Goal: Task Accomplishment & Management: Manage account settings

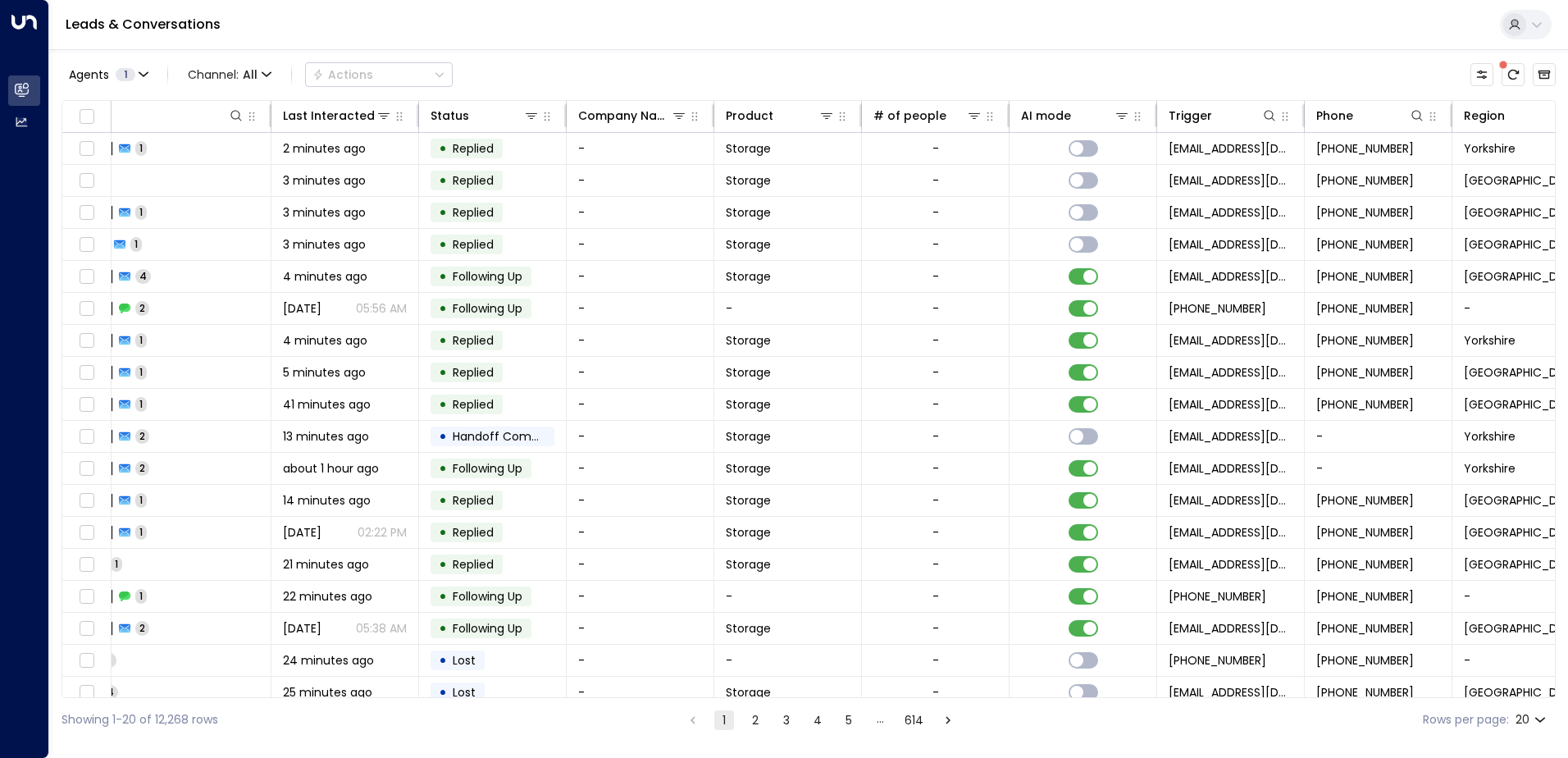
scroll to position [0, 618]
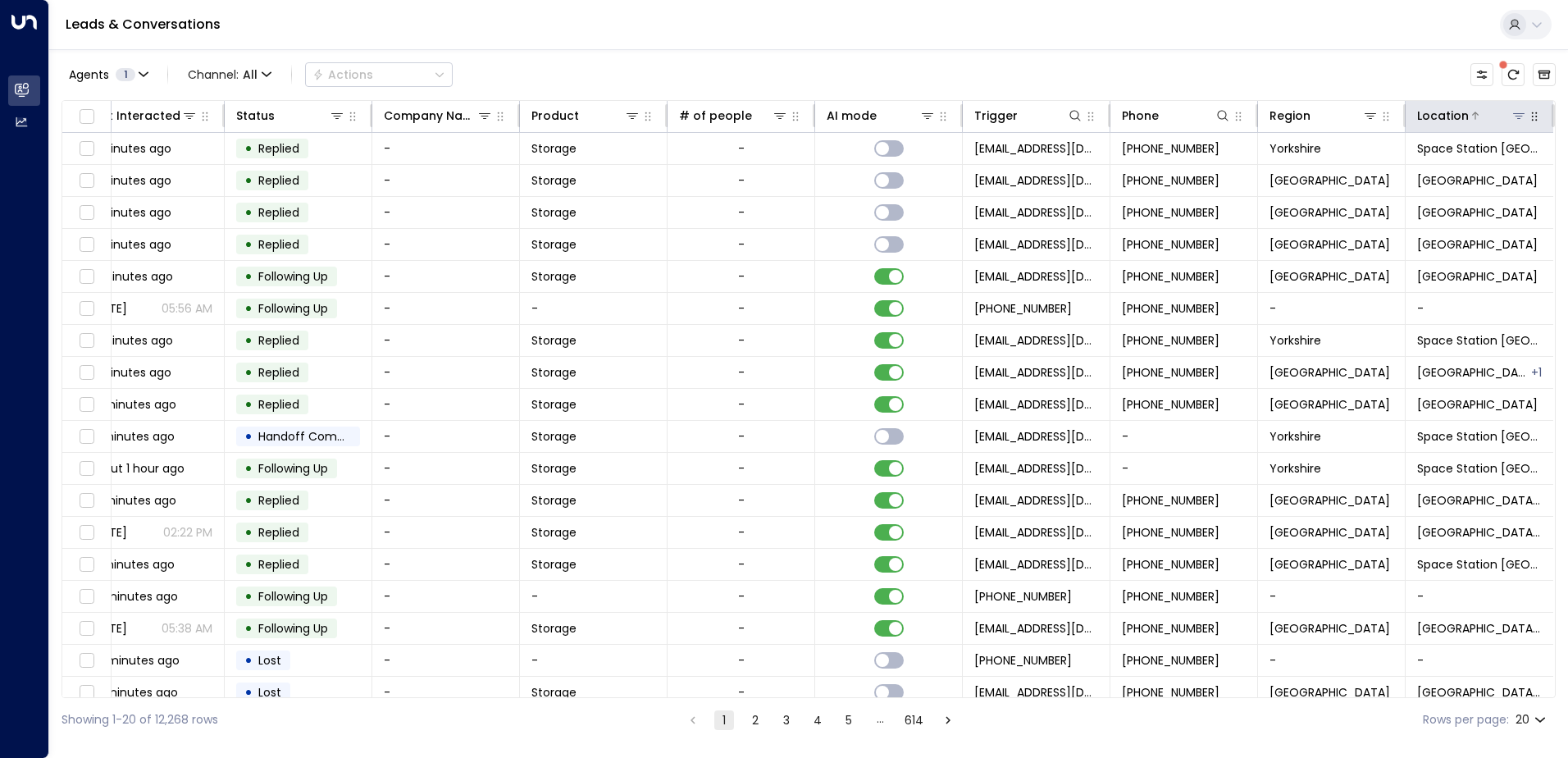
click at [1513, 115] on icon at bounding box center [1520, 116] width 13 height 13
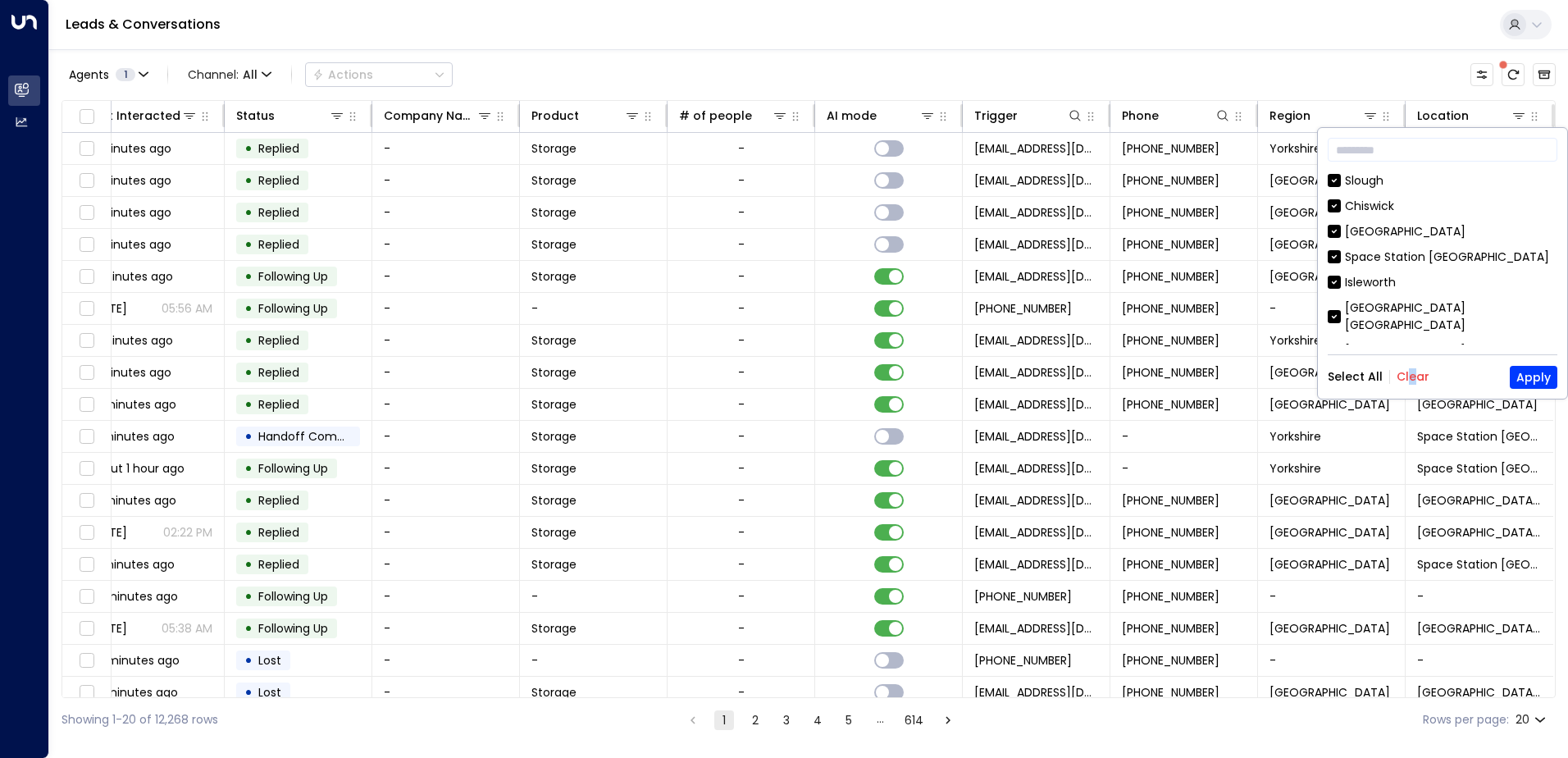
click at [1413, 379] on div "Select All Clear Apply" at bounding box center [1443, 377] width 230 height 23
click at [1413, 379] on button "Clear" at bounding box center [1413, 377] width 33 height 13
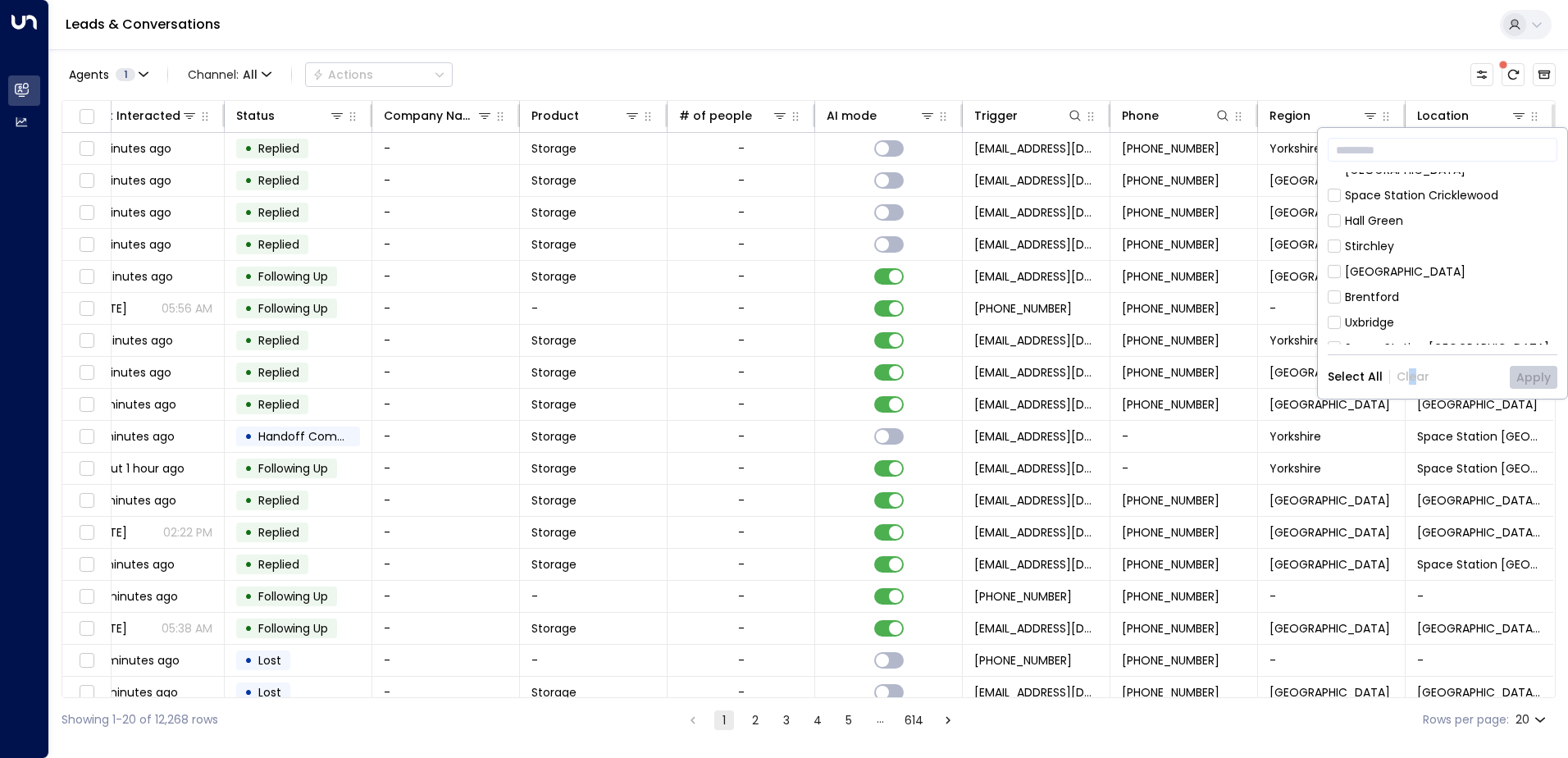
scroll to position [574, 0]
click at [1354, 354] on div "[GEOGRAPHIC_DATA]" at bounding box center [1405, 362] width 120 height 18
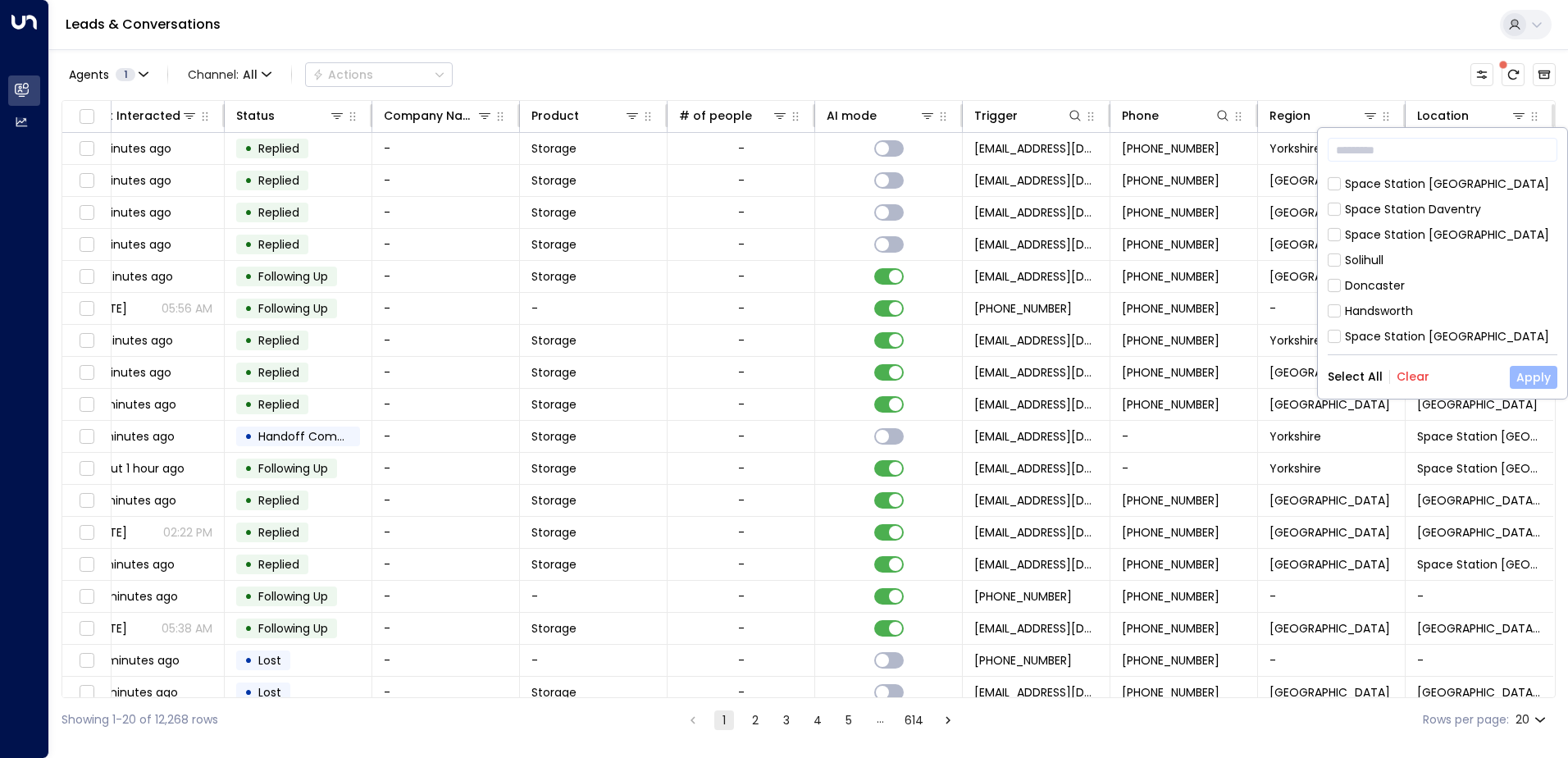
click at [1547, 378] on button "Apply" at bounding box center [1534, 377] width 48 height 23
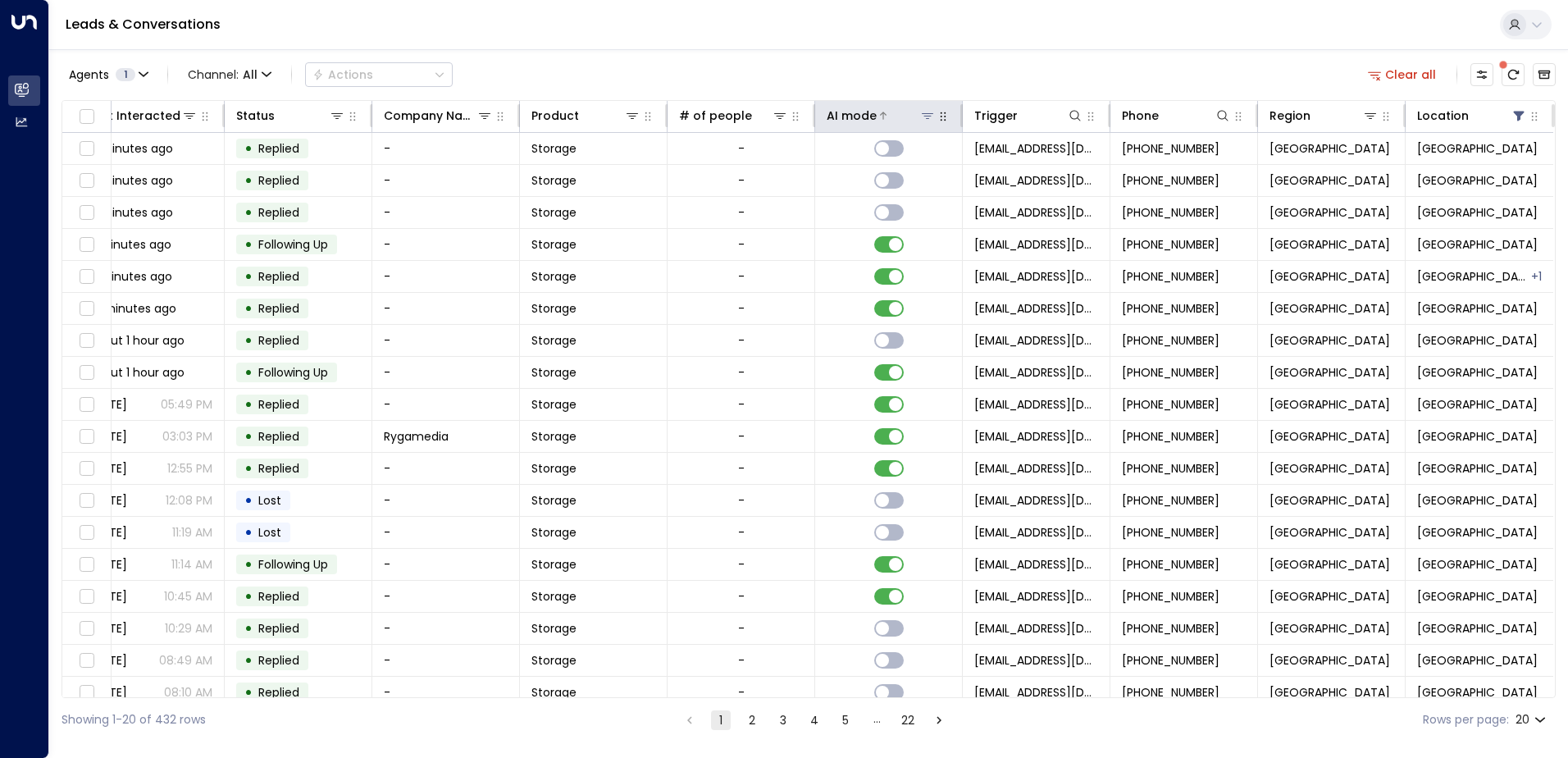
click at [928, 109] on icon at bounding box center [928, 116] width 13 height 13
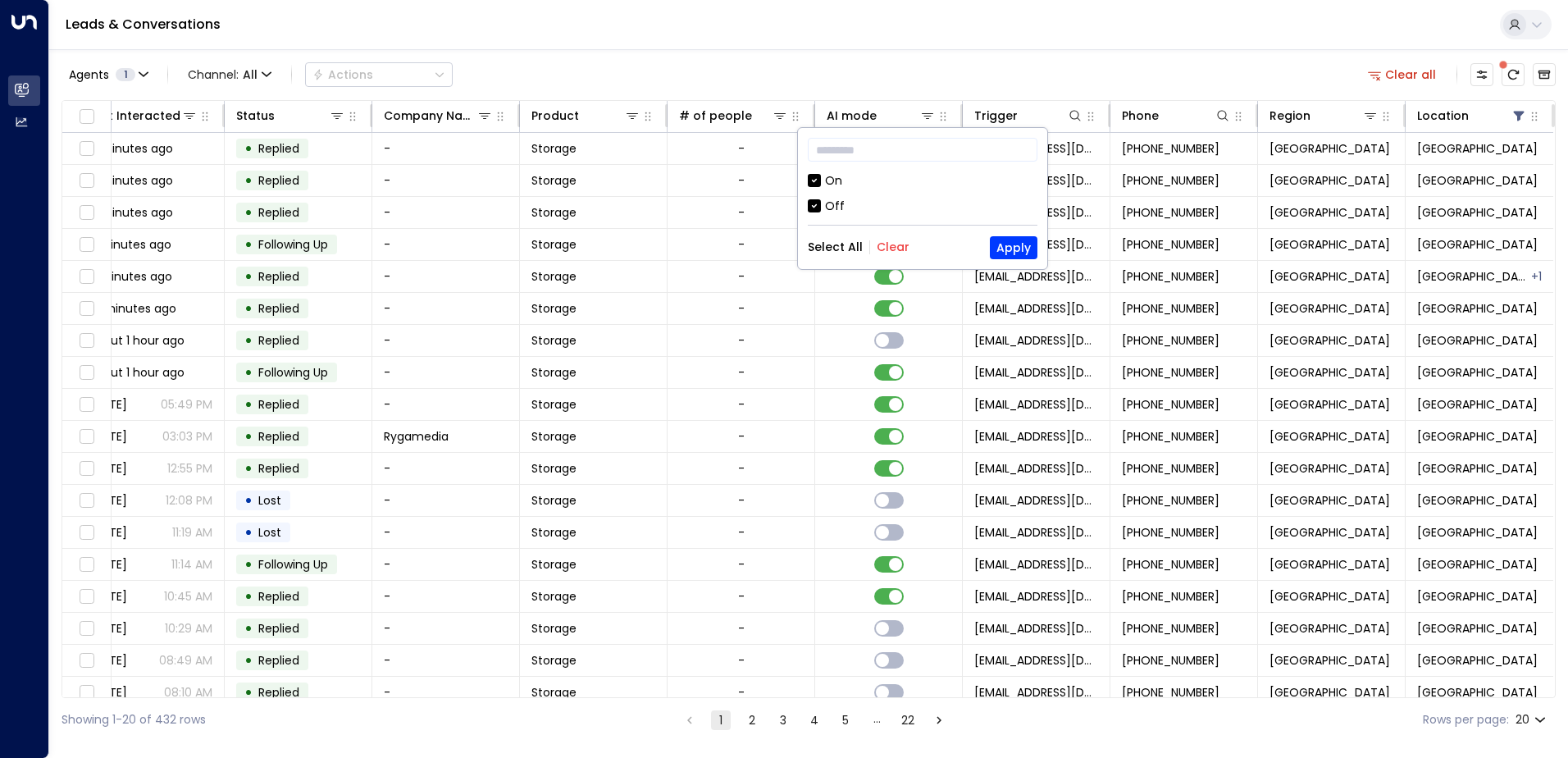
click at [835, 202] on div "Off" at bounding box center [835, 206] width 20 height 18
click at [1028, 250] on button "Apply" at bounding box center [1013, 247] width 48 height 23
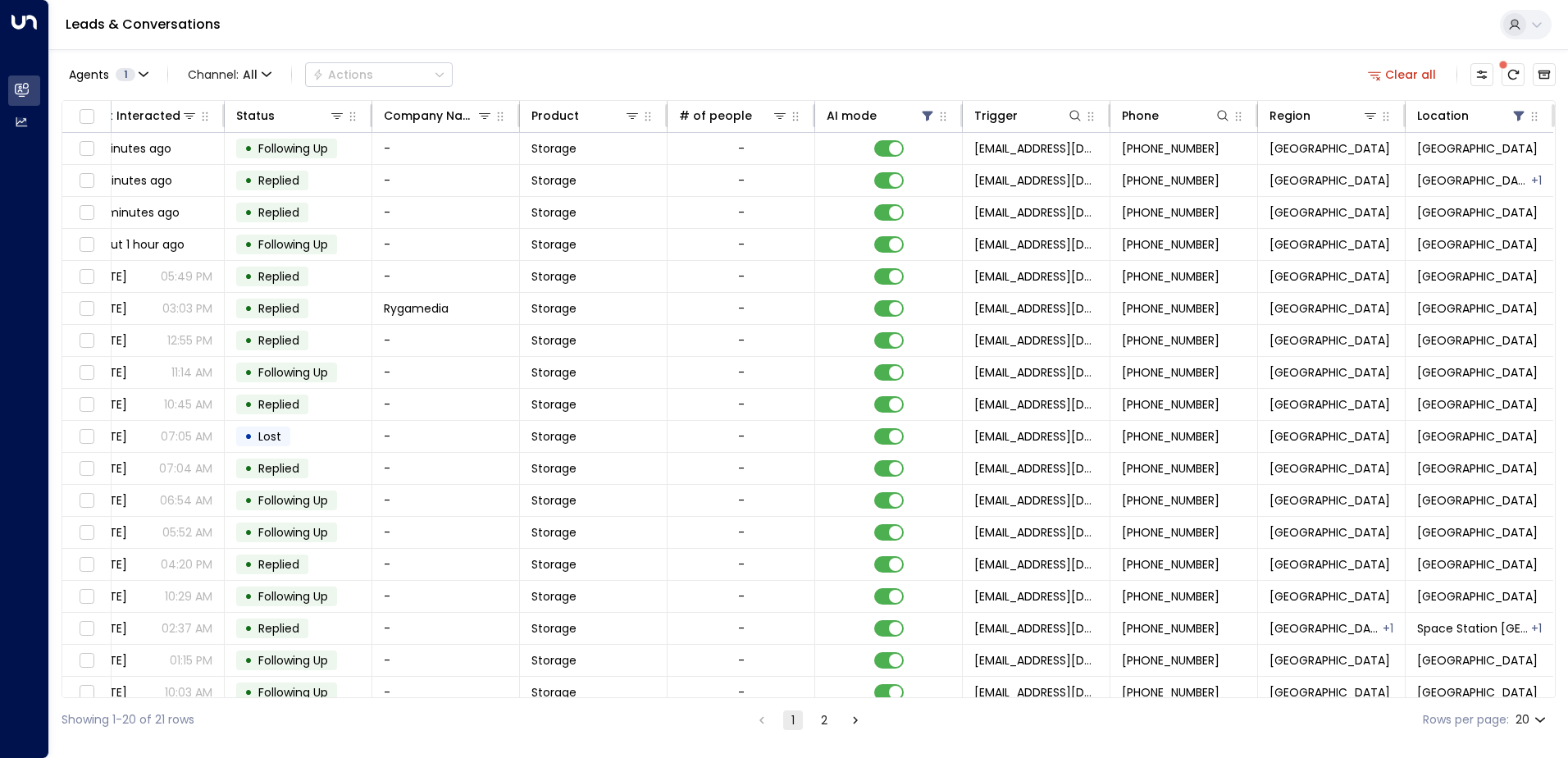
drag, startPoint x: 662, startPoint y: 699, endPoint x: 464, endPoint y: 702, distance: 198.0
click at [464, 702] on div "Showing 1-20 of 21 rows 1 2 Rows per page: 20 **" at bounding box center [809, 720] width 1494 height 43
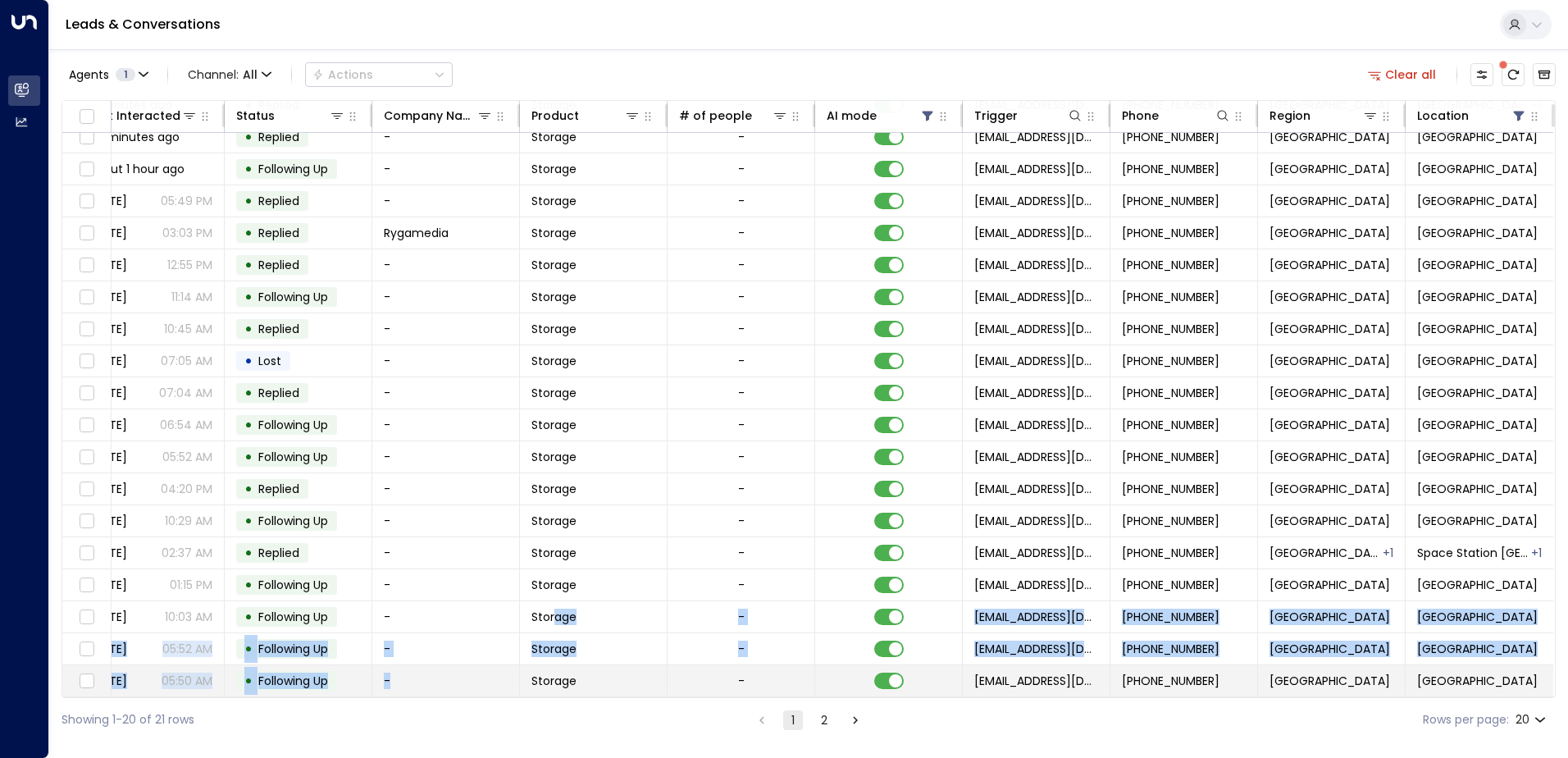
drag, startPoint x: 464, startPoint y: 702, endPoint x: 387, endPoint y: 688, distance: 78.3
click at [387, 688] on tbody "[EMAIL_ADDRESS][DOMAIN_NAME] [PERSON_NAME] 4 5 minutes ago • Following Up - Sto…" at bounding box center [501, 378] width 2105 height 640
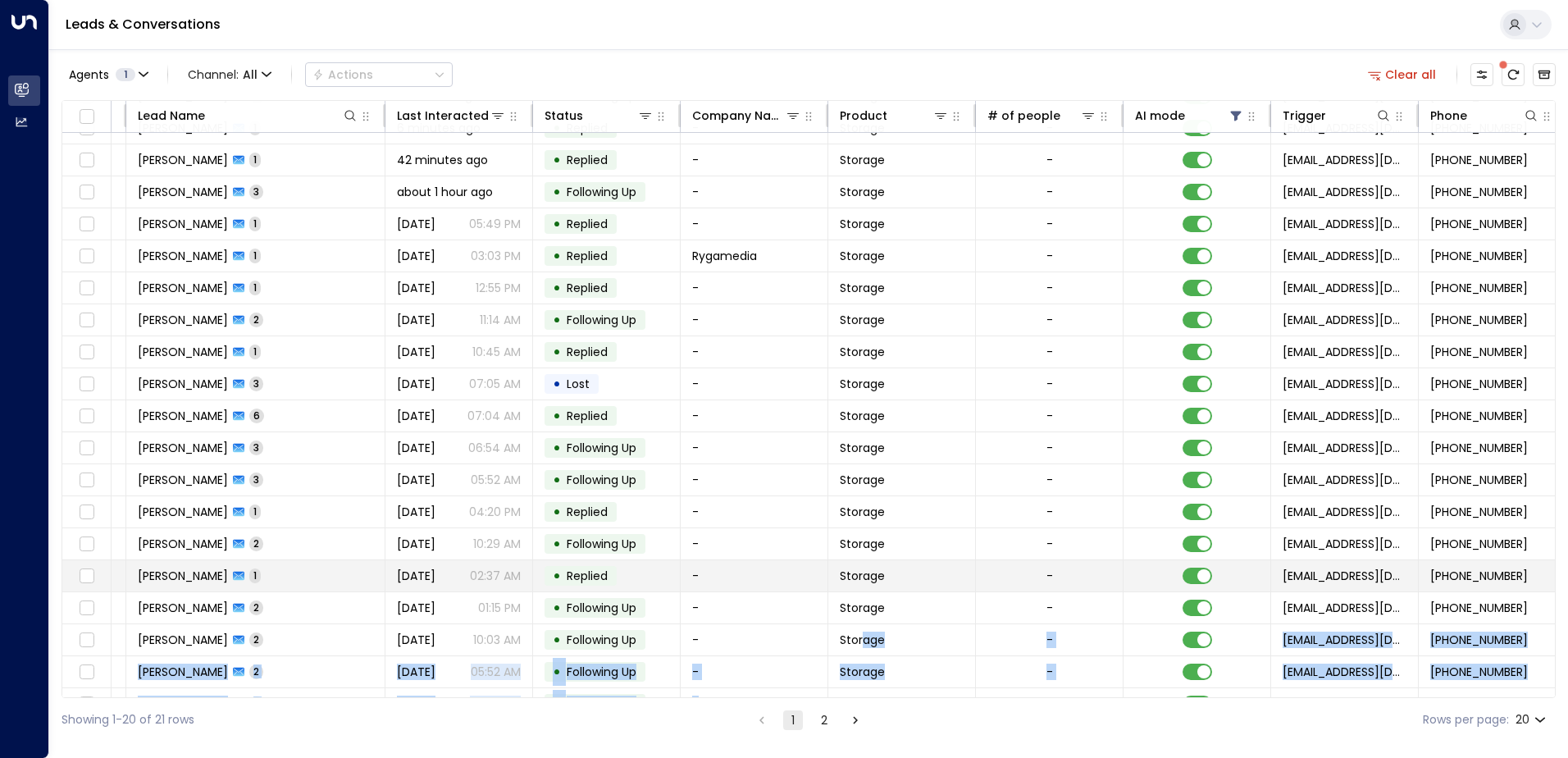
scroll to position [80, 305]
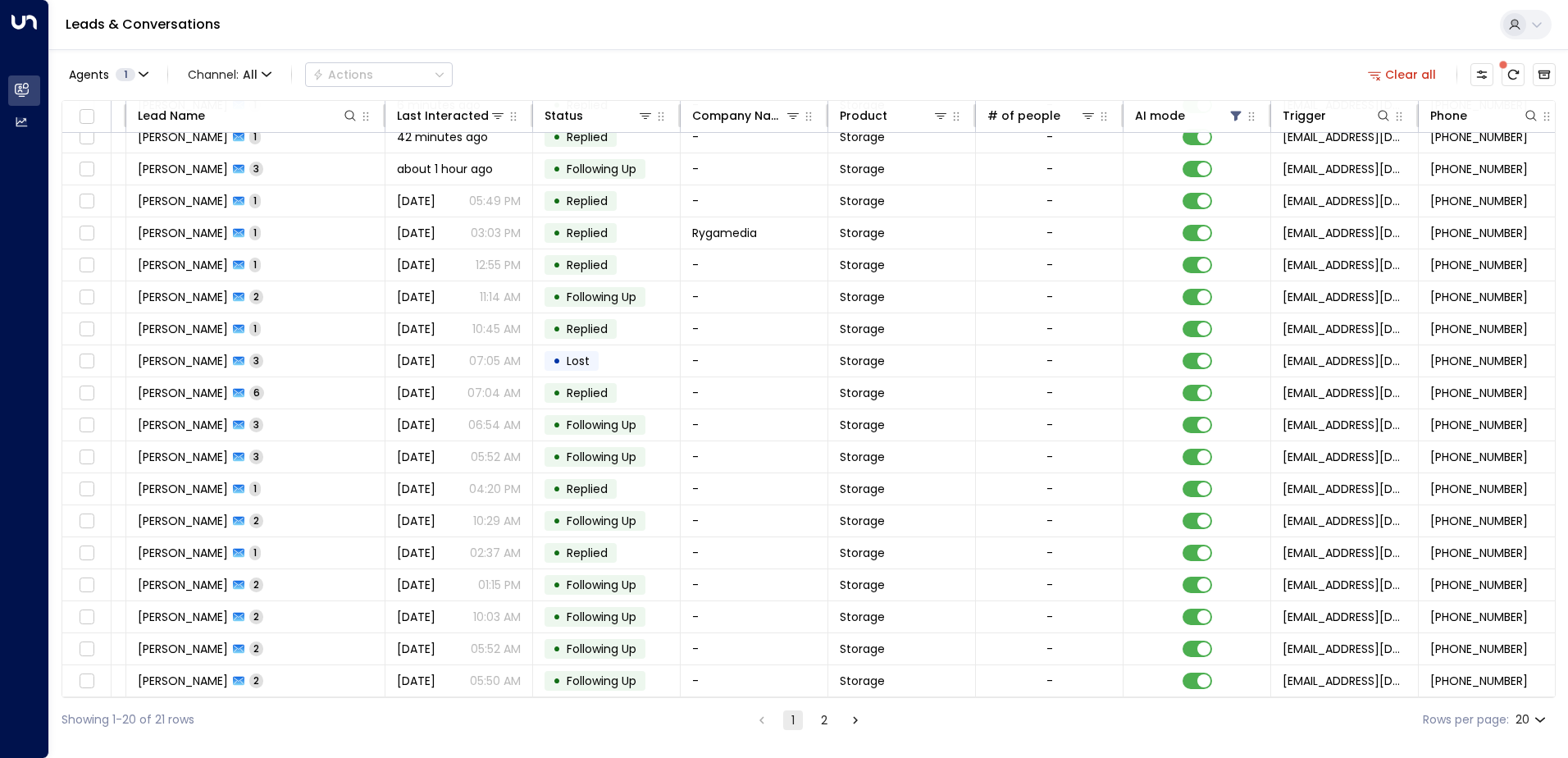
click at [143, 742] on html "Overview Leads & Conversations Leads & Conversations Analytics Analytics Leads …" at bounding box center [784, 371] width 1568 height 742
